Goal: Task Accomplishment & Management: Manage account settings

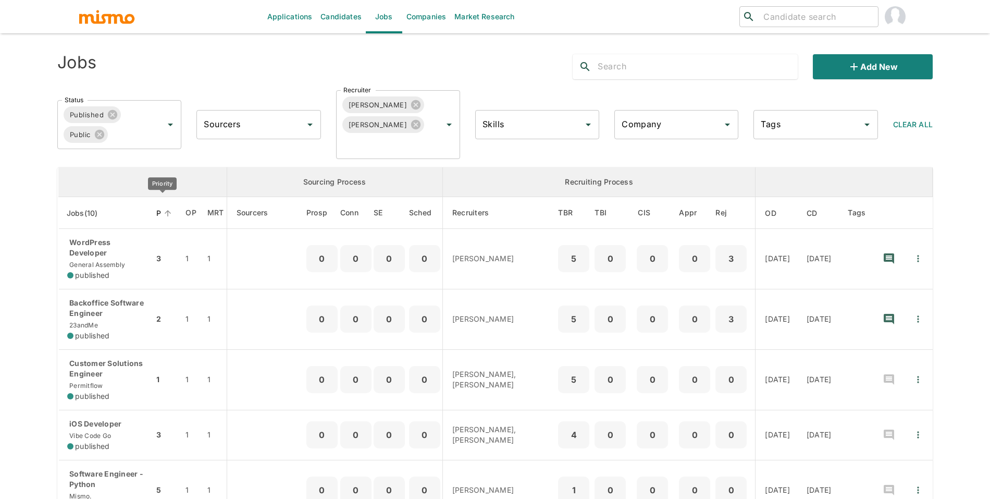
click at [156, 212] on span "P" at bounding box center [165, 213] width 18 height 13
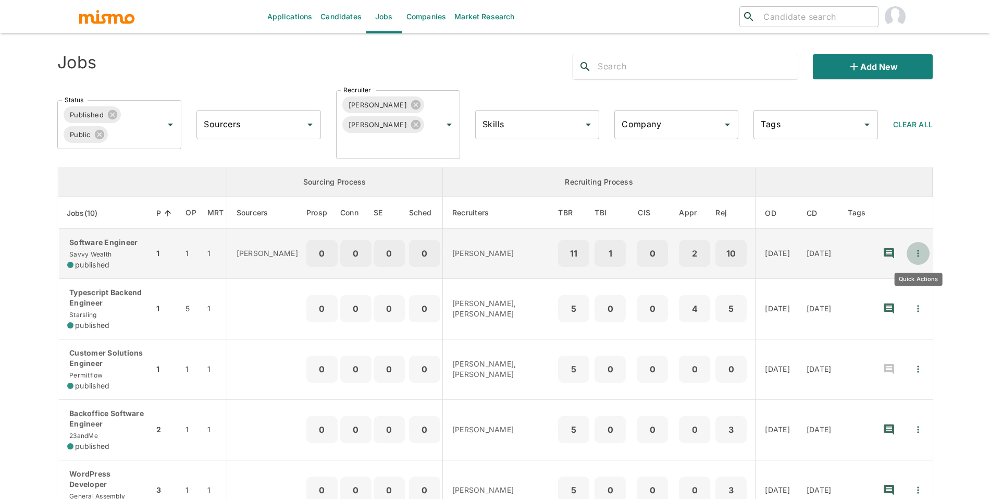
click at [917, 256] on icon "Quick Actions" at bounding box center [918, 253] width 10 height 10
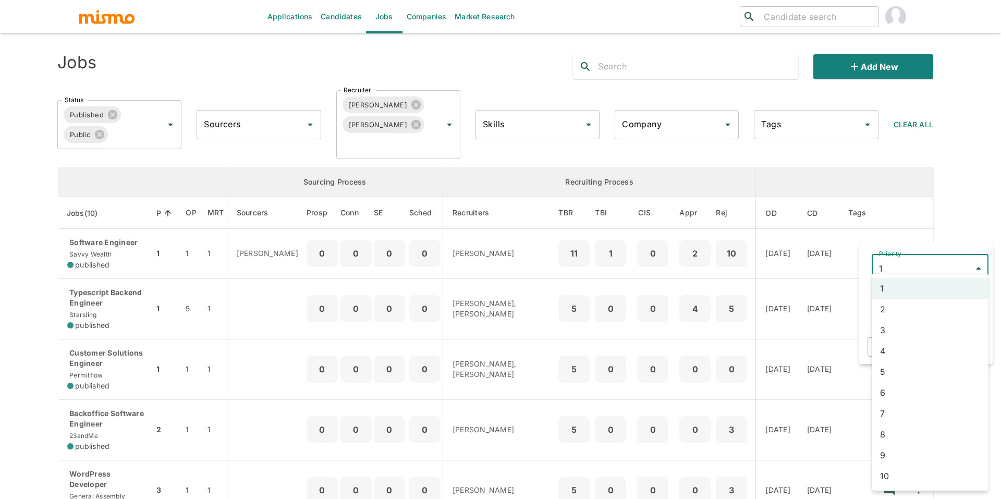
click at [915, 270] on body "Applications Candidates Jobs Companies Market Research ​ ​ Jobs Add new Status …" at bounding box center [500, 262] width 1001 height 524
click at [910, 307] on li "2" at bounding box center [929, 309] width 117 height 21
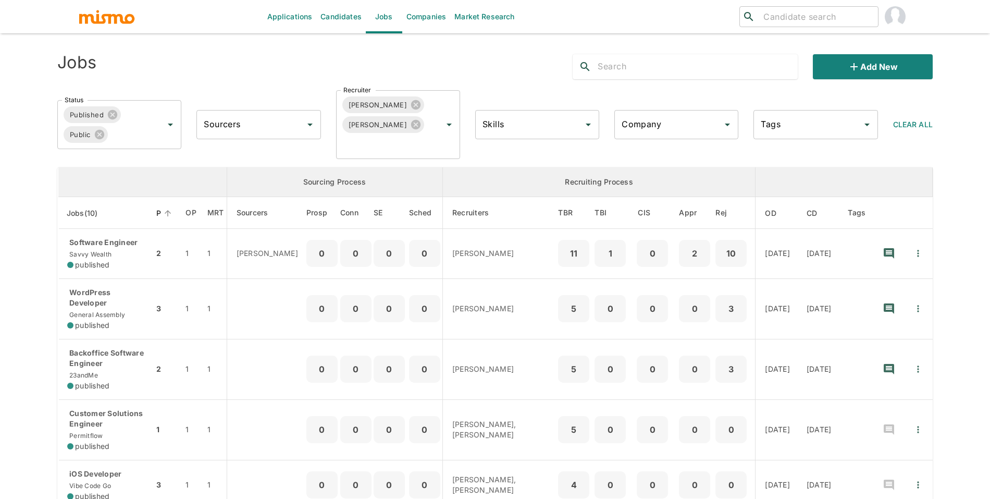
click at [157, 213] on span "P" at bounding box center [165, 213] width 18 height 13
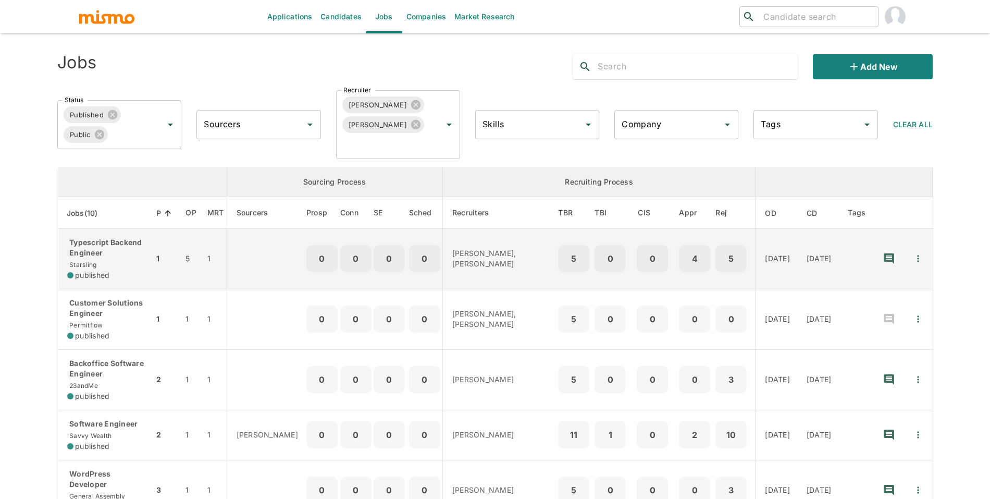
click at [154, 273] on td "1" at bounding box center [165, 259] width 23 height 60
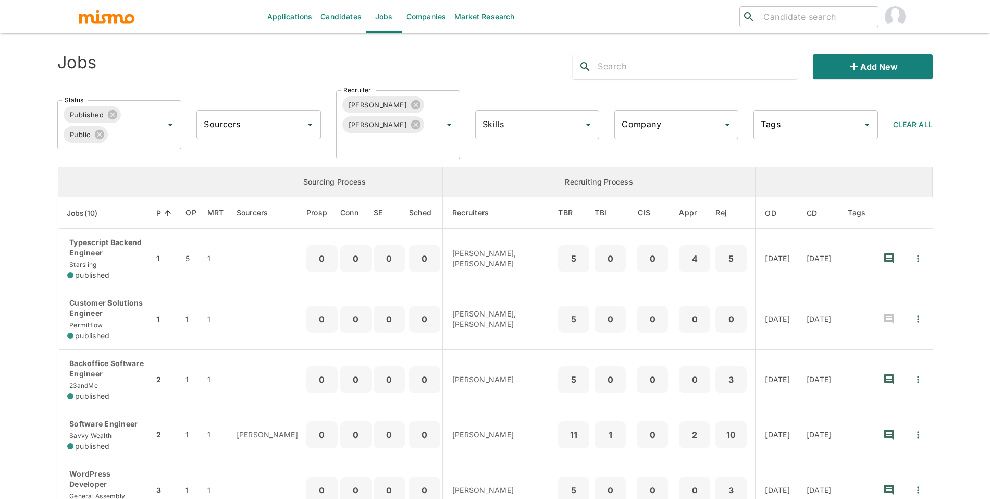
click at [805, 19] on input "search" at bounding box center [816, 16] width 115 height 15
type input "diego de"
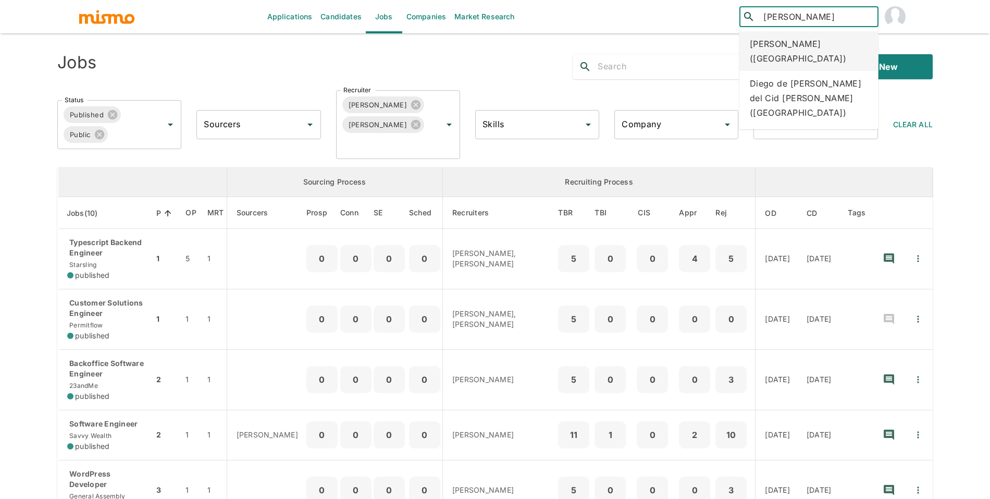
click at [809, 44] on div "Diego de Andrade (Brazil)" at bounding box center [809, 51] width 139 height 40
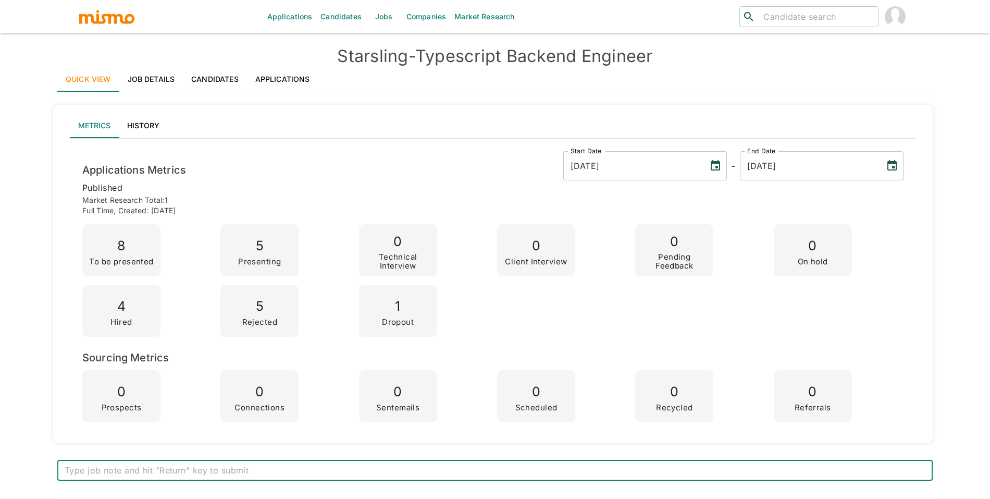
click at [830, 9] on input "search" at bounding box center [816, 16] width 115 height 15
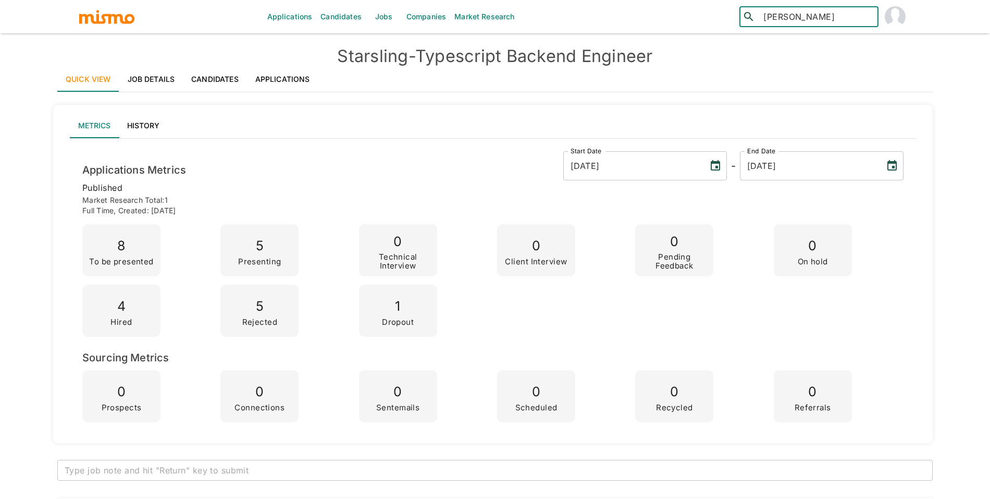
type input "lucas mac"
click at [837, 38] on div "Lucas Machado (Brazil)" at bounding box center [809, 51] width 139 height 40
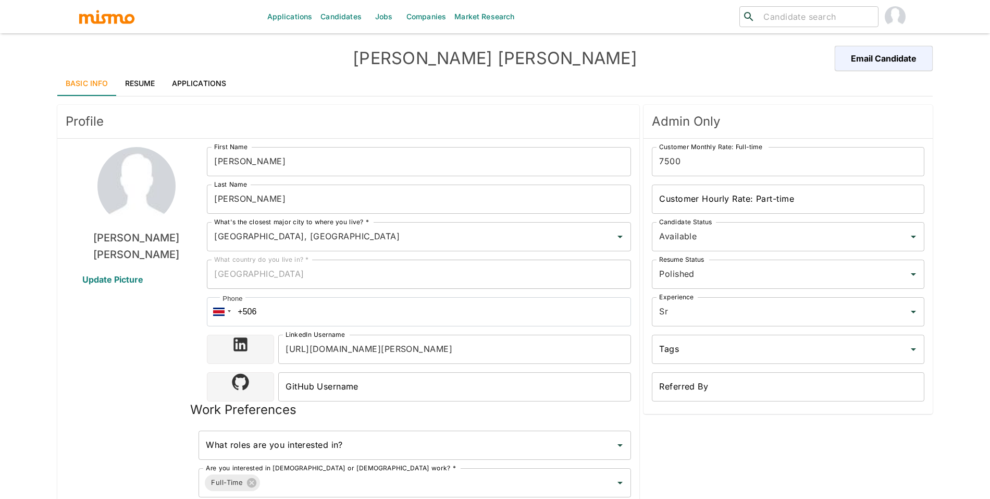
click at [167, 80] on link "Applications" at bounding box center [199, 83] width 71 height 25
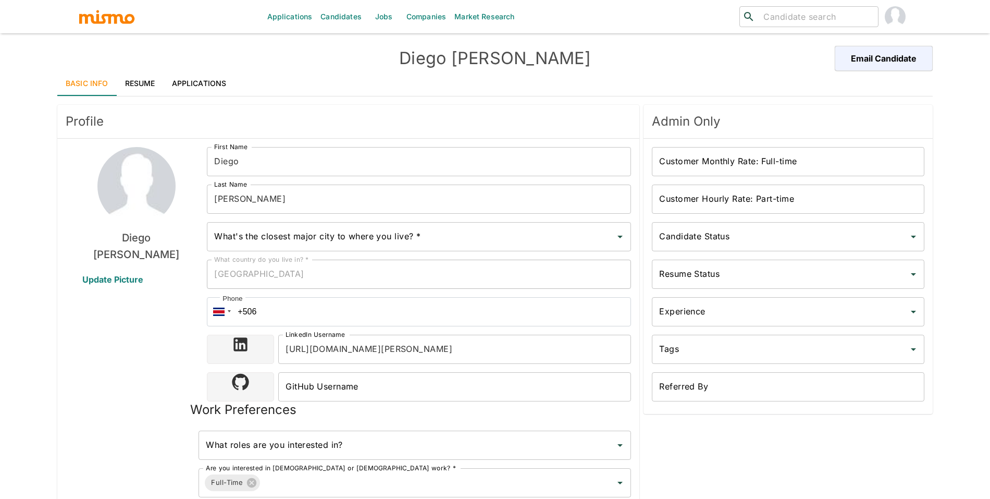
type input "Niteroi, [GEOGRAPHIC_DATA]"
type input "USD"
type input "ASAP"
type input "Available"
type input "Unpolished"
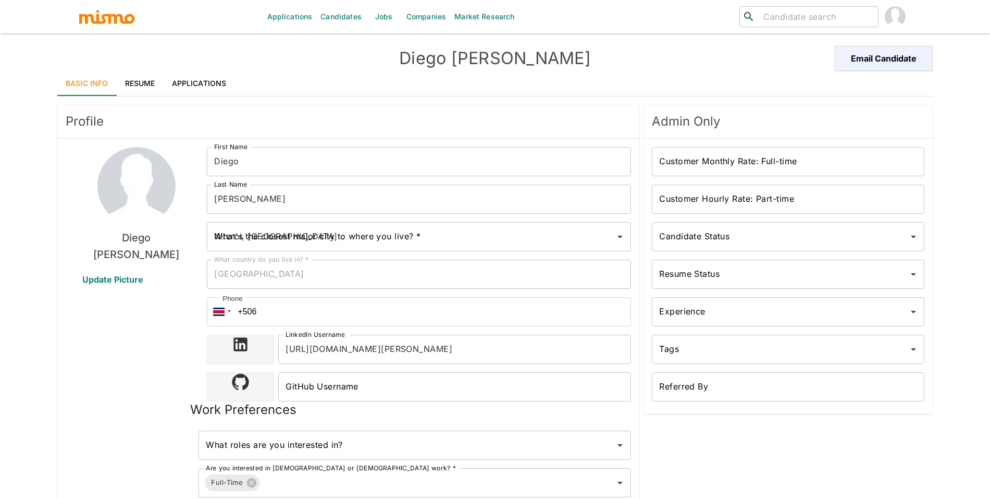
type input "Sr"
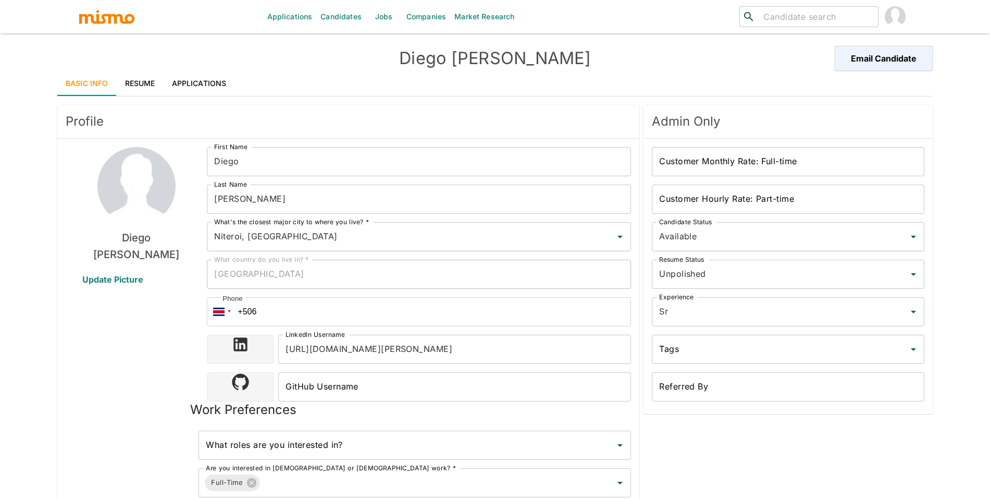
click at [138, 81] on link "Resume" at bounding box center [140, 83] width 47 height 25
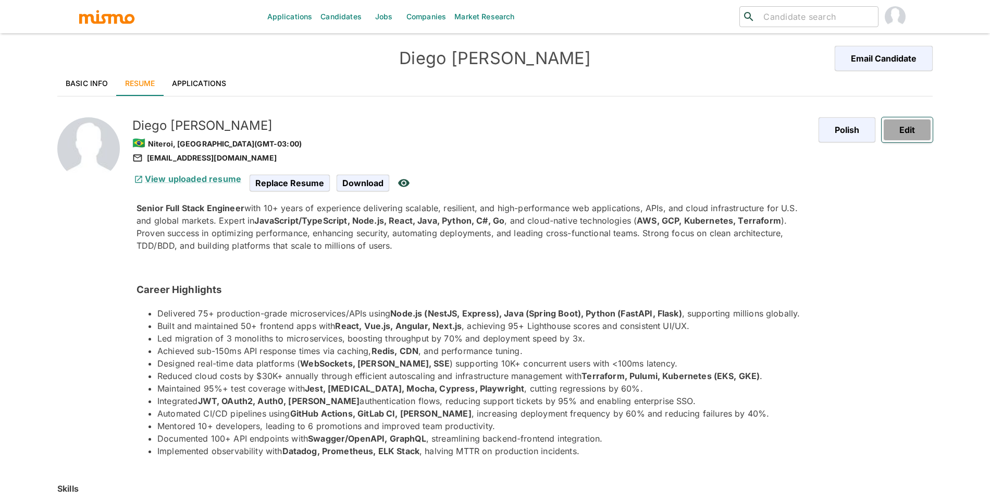
click at [915, 129] on button "Edit" at bounding box center [907, 129] width 51 height 25
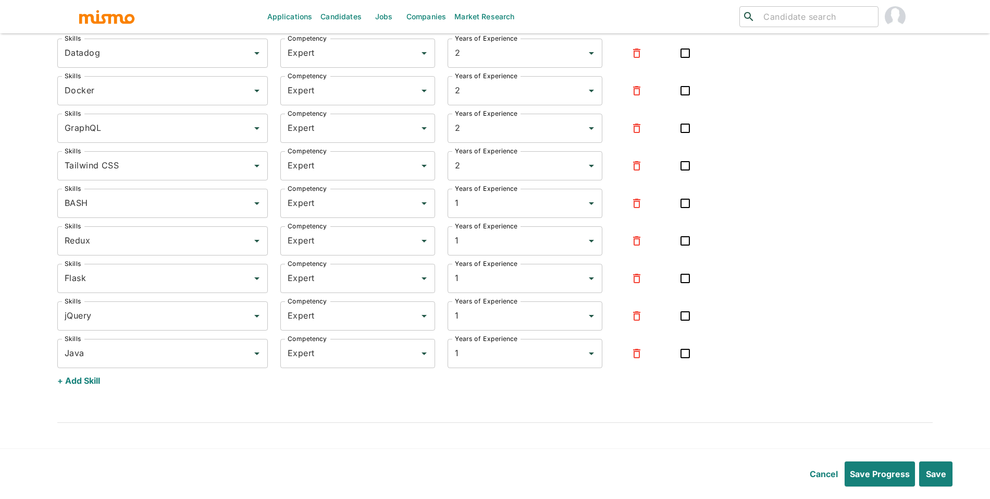
scroll to position [3240, 0]
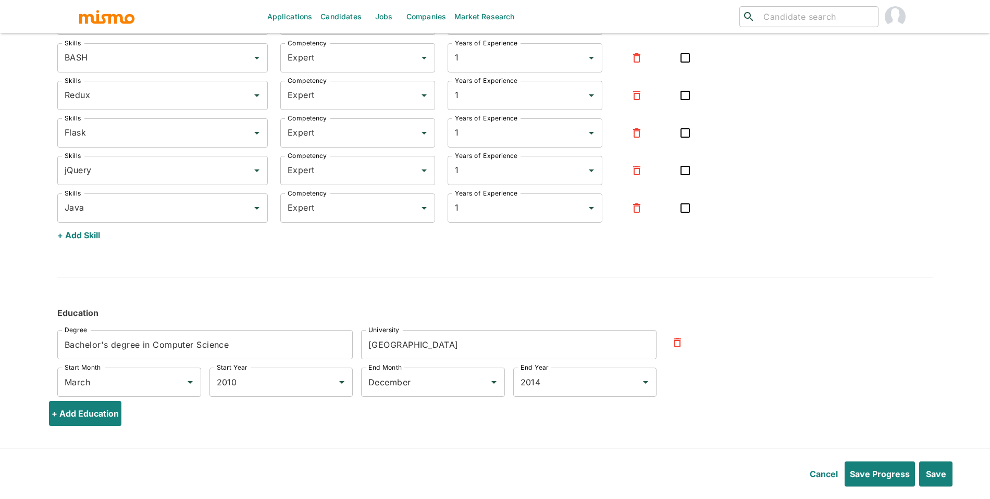
click at [424, 343] on input "[GEOGRAPHIC_DATA]" at bounding box center [509, 344] width 296 height 29
paste input "[GEOGRAPHIC_DATA]"
type input "[GEOGRAPHIC_DATA]"
click at [152, 384] on input "March" at bounding box center [114, 382] width 105 height 20
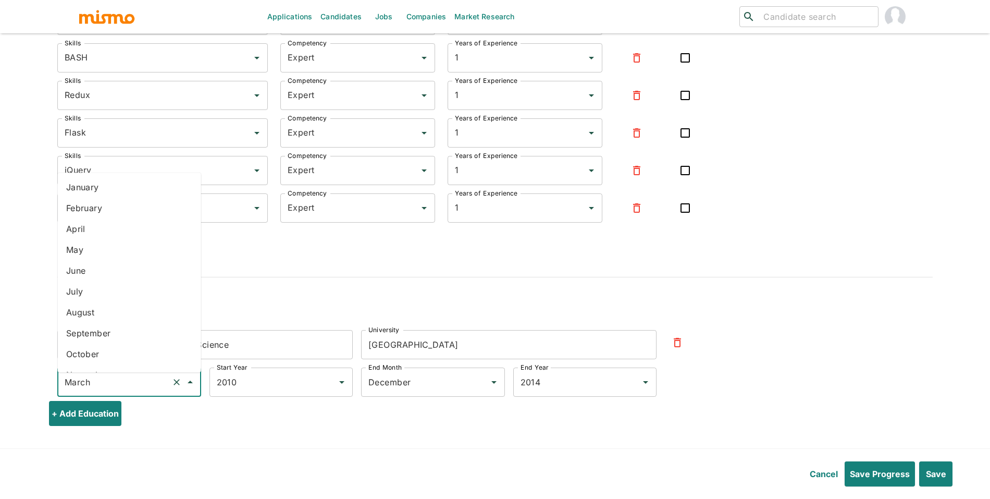
click at [133, 308] on li "August" at bounding box center [129, 312] width 143 height 21
type input "August"
click at [410, 380] on input "December" at bounding box center [418, 382] width 105 height 20
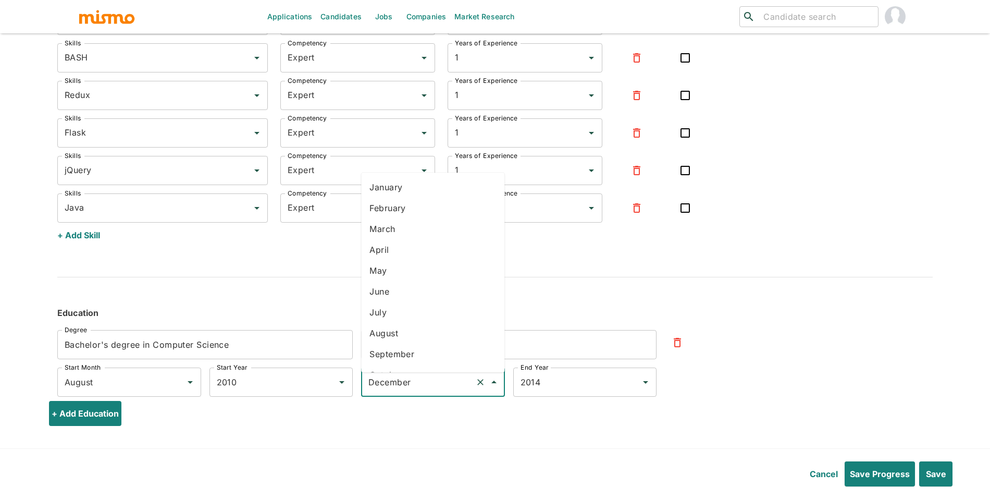
click at [398, 287] on li "June" at bounding box center [432, 291] width 143 height 21
type input "June"
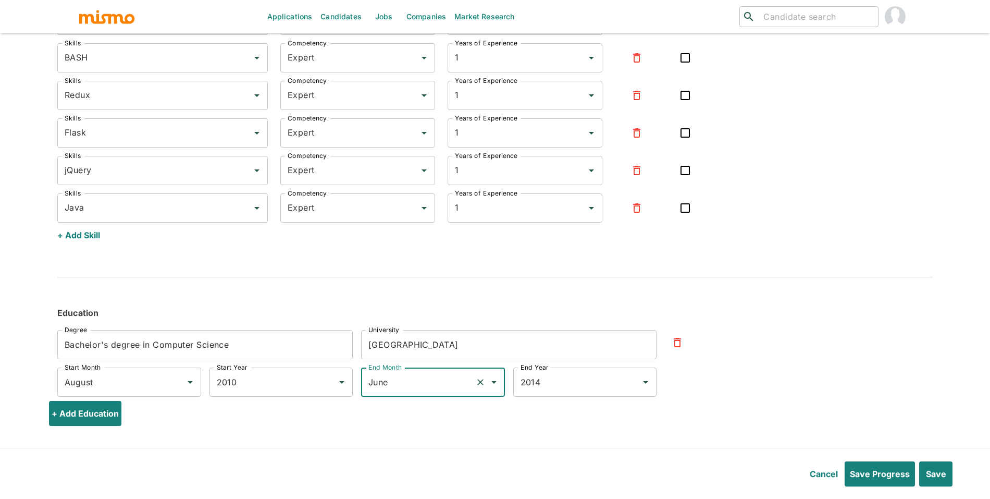
click at [731, 312] on h6 "Education" at bounding box center [495, 312] width 876 height 13
click at [926, 466] on button "Save" at bounding box center [935, 473] width 35 height 25
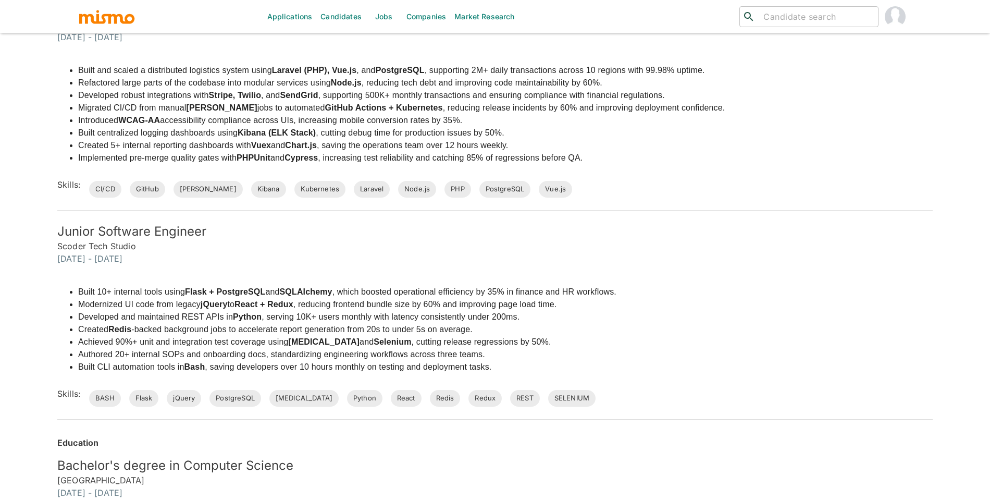
scroll to position [1183, 0]
